Goal: Transaction & Acquisition: Book appointment/travel/reservation

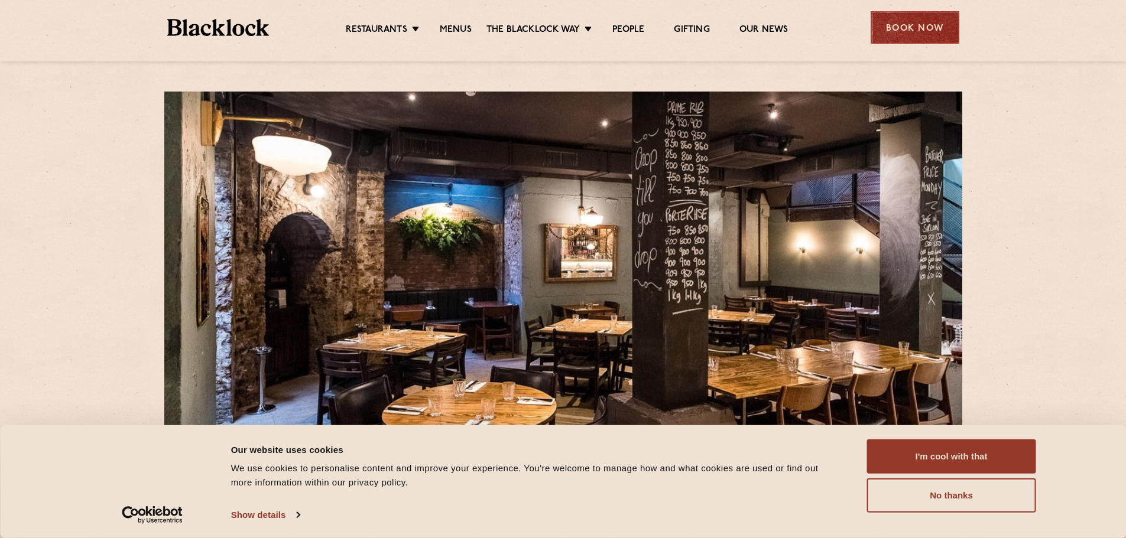
click at [912, 25] on div "Book Now" at bounding box center [914, 27] width 89 height 33
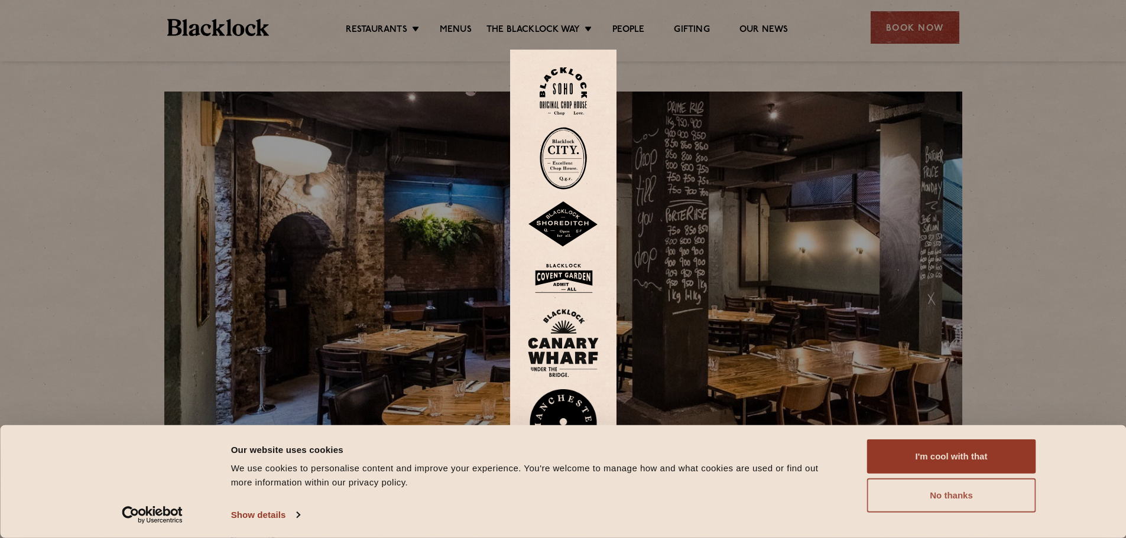
click at [941, 492] on button "No thanks" at bounding box center [951, 496] width 169 height 34
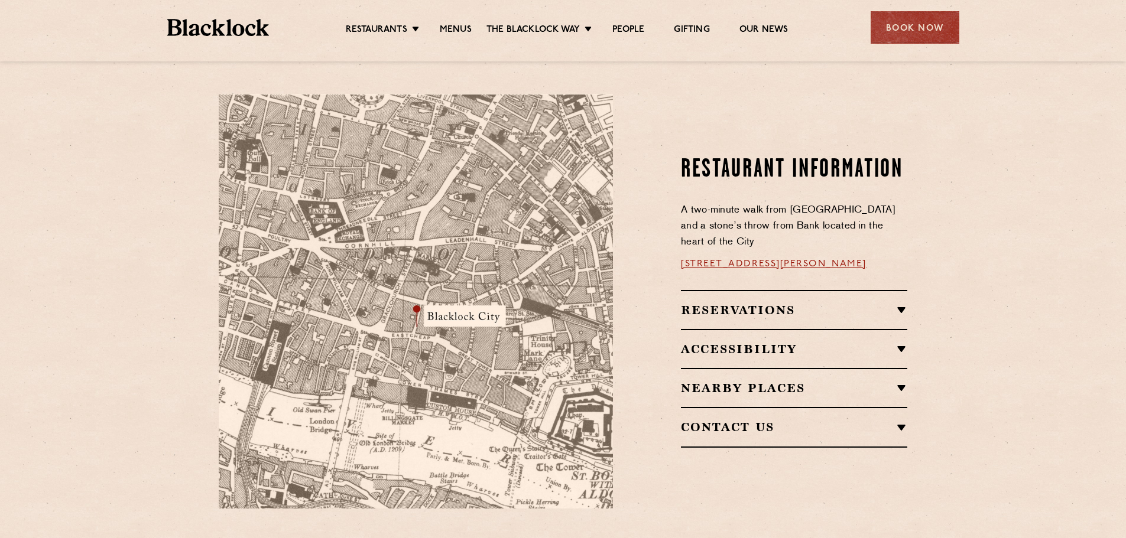
scroll to position [623, 0]
click at [818, 291] on div "Reservations RESERVATIONS We know that bookings are important for any occasions…" at bounding box center [794, 310] width 226 height 39
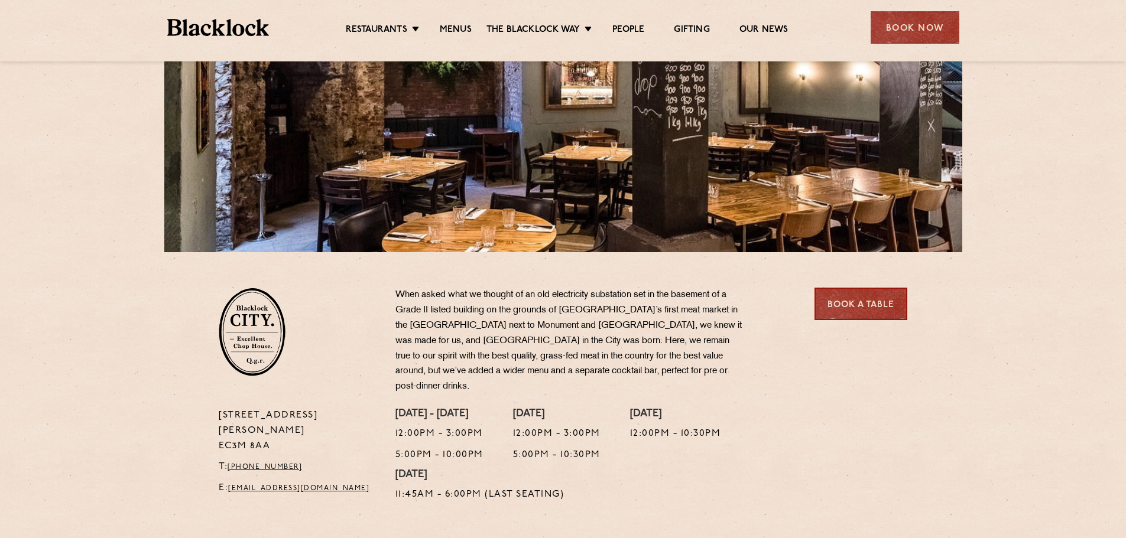
scroll to position [0, 0]
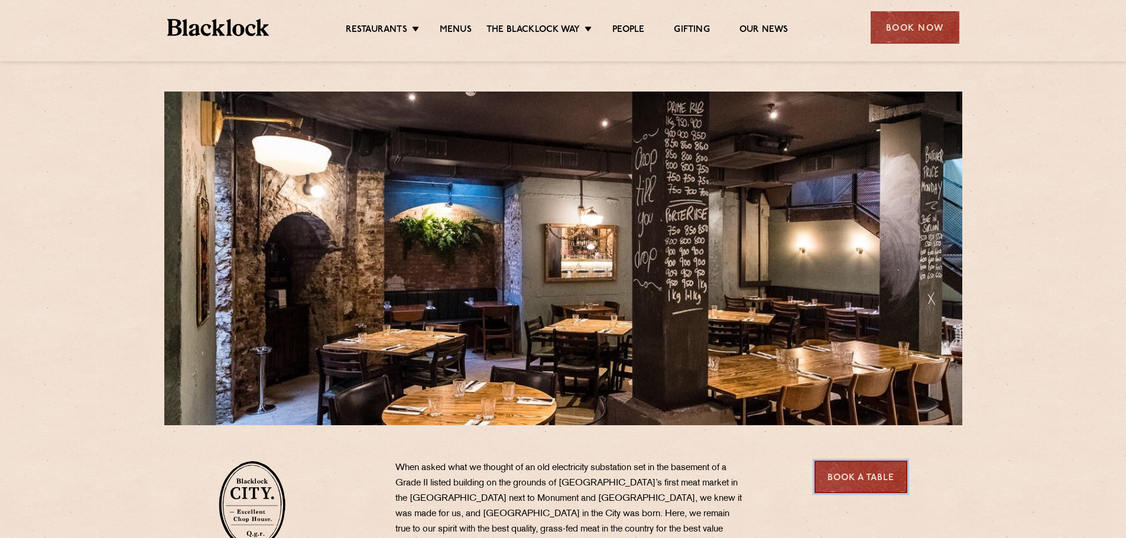
click at [842, 482] on link "Book a Table" at bounding box center [860, 477] width 93 height 33
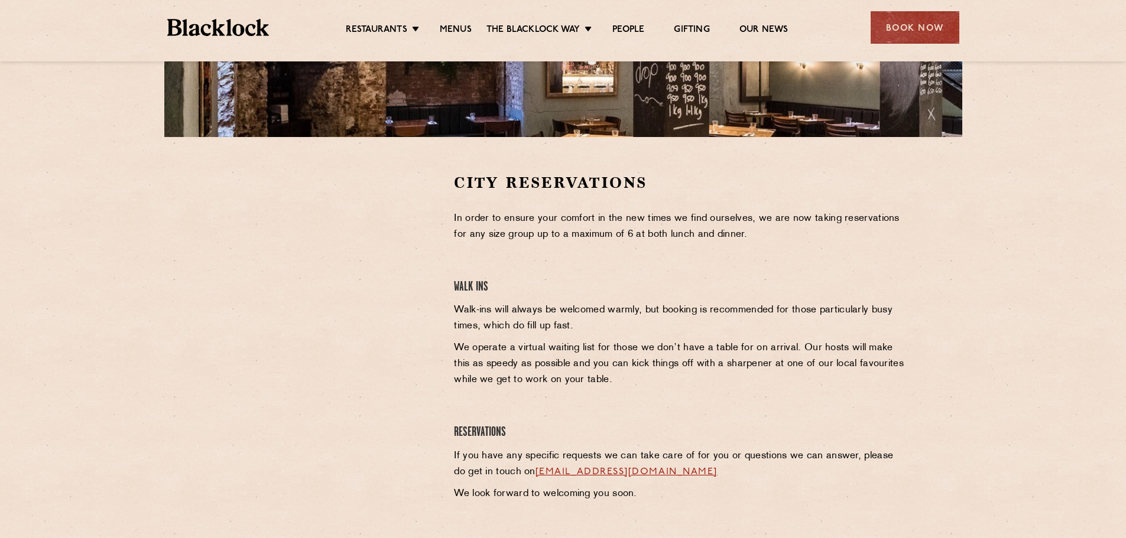
scroll to position [294, 0]
